Goal: Task Accomplishment & Management: Complete application form

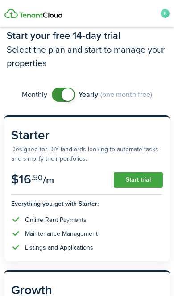
scroll to position [26, 0]
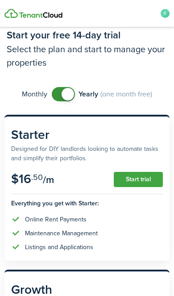
click at [147, 174] on button "Start trial" at bounding box center [138, 179] width 49 height 15
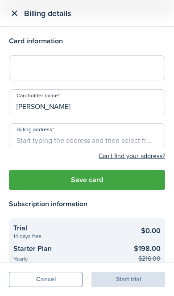
scroll to position [0, 0]
click at [121, 175] on button "Save card" at bounding box center [87, 180] width 156 height 20
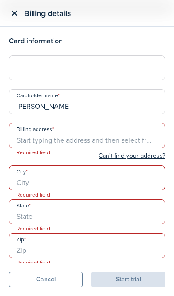
click at [120, 137] on input "Billing address" at bounding box center [87, 135] width 156 height 25
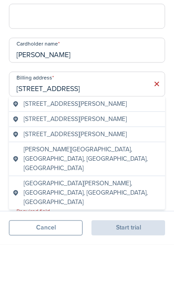
click at [143, 151] on geo-item "[STREET_ADDRESS][PERSON_NAME]" at bounding box center [86, 155] width 149 height 9
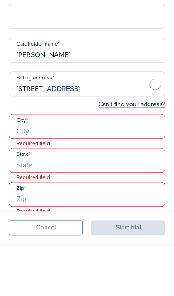
type input "[STREET_ADDRESS]"
type input "Queens"
type input "NY"
type input "11414"
type input "[GEOGRAPHIC_DATA]"
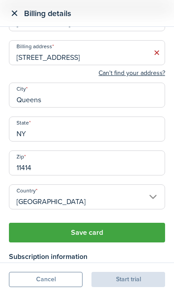
scroll to position [80, 0]
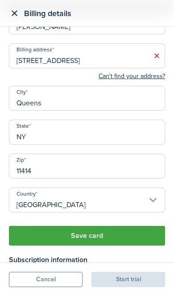
click at [131, 238] on button "Save card" at bounding box center [87, 236] width 156 height 20
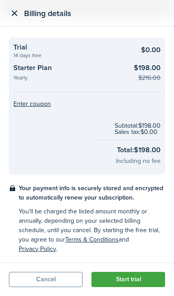
scroll to position [118, 0]
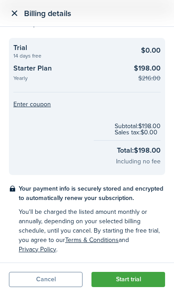
click at [129, 281] on button "Start trial" at bounding box center [128, 279] width 74 height 15
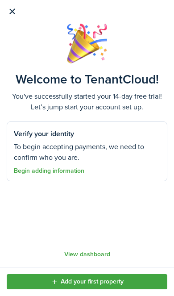
click at [124, 281] on link "Add your first property" at bounding box center [87, 281] width 161 height 15
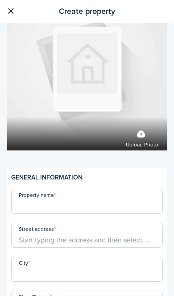
scroll to position [60, 0]
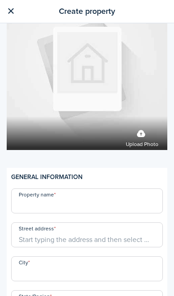
click at [132, 194] on input "Property name" at bounding box center [87, 200] width 152 height 25
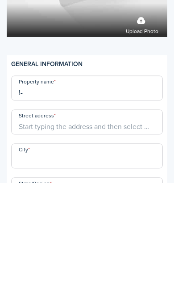
type input "!"
type input "[PERSON_NAME]"
click at [151, 222] on input "Street address" at bounding box center [87, 234] width 152 height 25
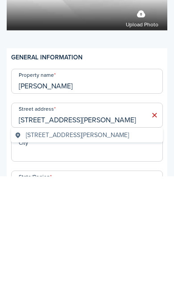
click at [136, 250] on geo-item "[STREET_ADDRESS][PERSON_NAME]" at bounding box center [87, 254] width 145 height 9
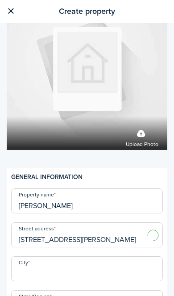
type input "[STREET_ADDRESS]"
type input "Queens"
type input "NY"
type input "11414"
type input "[GEOGRAPHIC_DATA]"
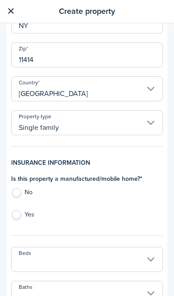
scroll to position [342, 0]
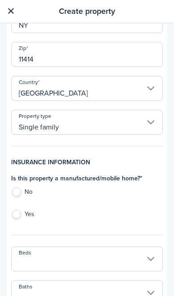
click at [20, 220] on label "Yes" at bounding box center [87, 216] width 152 height 13
radio input "true"
click at [21, 192] on label "No" at bounding box center [87, 193] width 152 height 13
radio input "true"
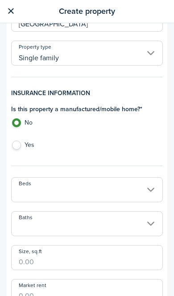
scroll to position [420, 0]
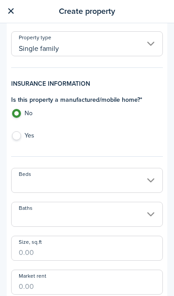
click at [123, 179] on input "Beds" at bounding box center [87, 180] width 152 height 25
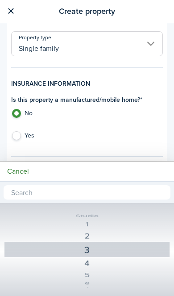
click at [130, 129] on div at bounding box center [87, 148] width 317 height 439
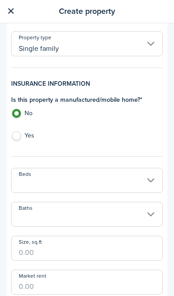
click at [121, 218] on input "Baths" at bounding box center [87, 214] width 152 height 25
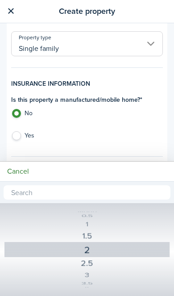
click at [110, 248] on div "2" at bounding box center [87, 249] width 132 height 16
type input "2"
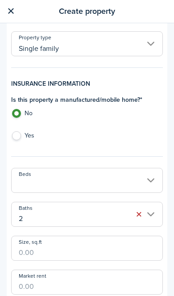
click at [119, 183] on input "Beds" at bounding box center [87, 180] width 152 height 25
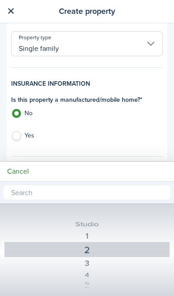
click at [108, 264] on div "3" at bounding box center [86, 263] width 135 height 15
type input "3"
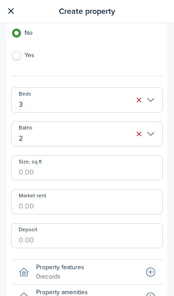
scroll to position [500, 0]
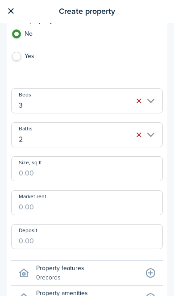
click at [119, 175] on input "Size, sq.ft" at bounding box center [87, 168] width 152 height 25
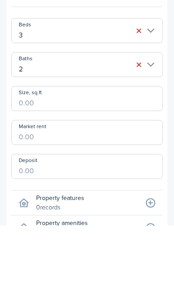
type input "1"
type input "2,500"
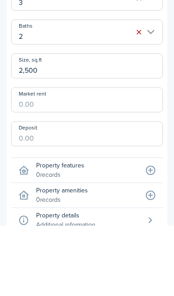
scroll to position [531, 0]
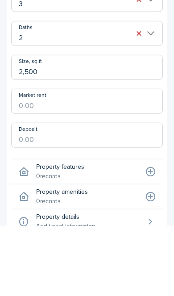
click at [129, 159] on input "Market rent" at bounding box center [87, 171] width 152 height 25
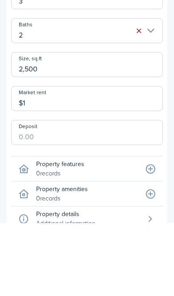
type input "$"
type input "$1,750.00"
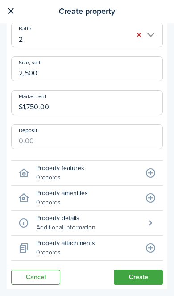
scroll to position [599, 0]
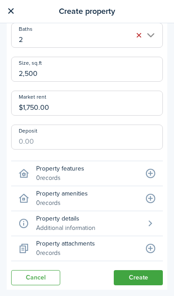
click at [139, 279] on button "Create" at bounding box center [138, 277] width 49 height 15
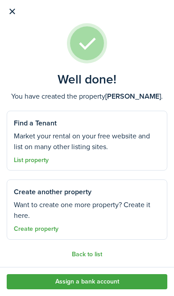
click at [124, 279] on link "Assign a bank account" at bounding box center [87, 281] width 161 height 15
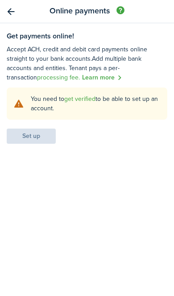
click at [46, 137] on settings-fieldset-body "You need to get verified to be able to set up an account. Set up" at bounding box center [87, 115] width 161 height 56
click at [87, 100] on link "get verified" at bounding box center [79, 98] width 31 height 9
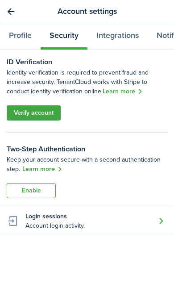
click at [51, 120] on link "Verify account" at bounding box center [34, 112] width 54 height 15
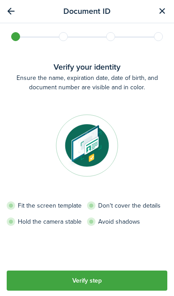
click at [107, 281] on button "Verify step" at bounding box center [87, 280] width 161 height 20
